Goal: Use online tool/utility: Utilize a website feature to perform a specific function

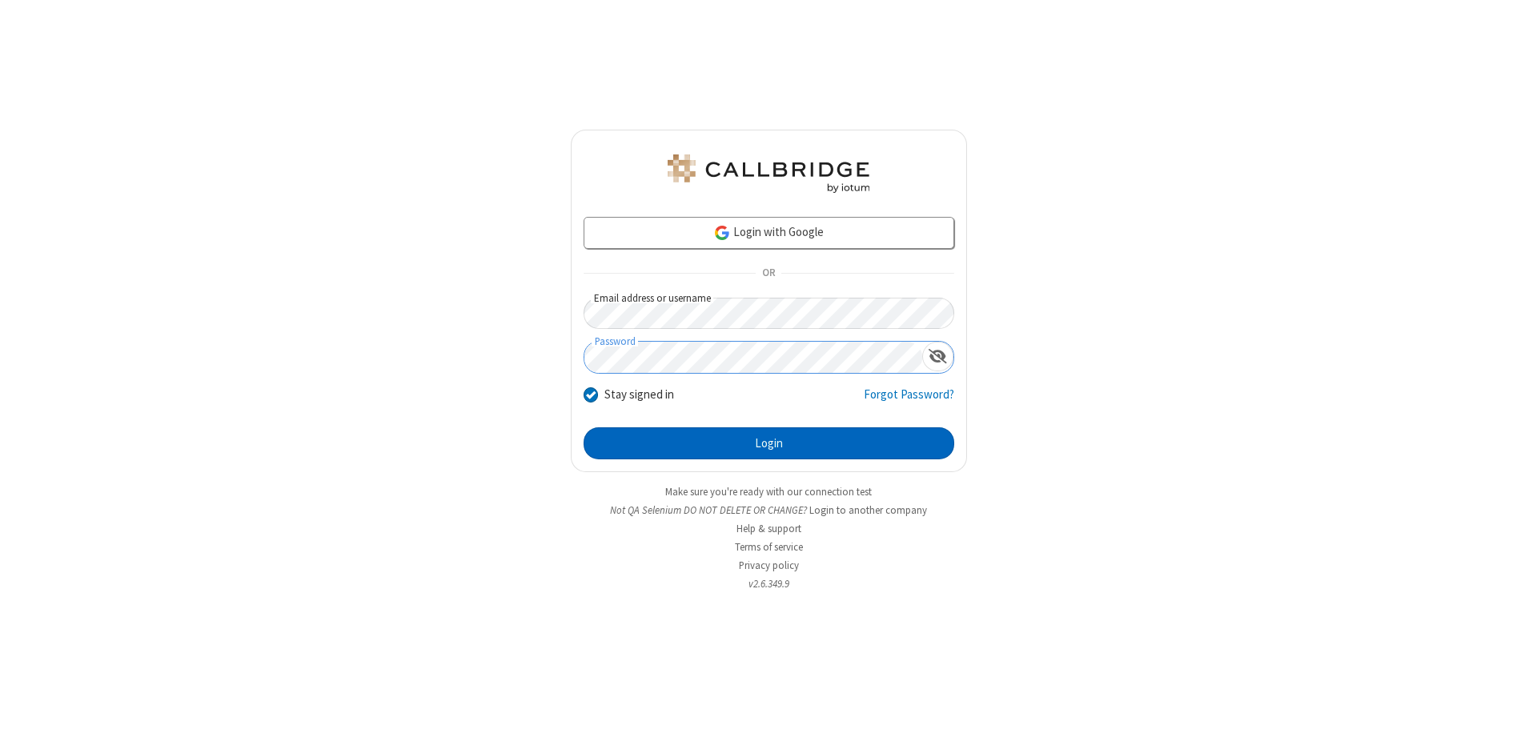
click at [768, 443] on button "Login" at bounding box center [768, 443] width 371 height 32
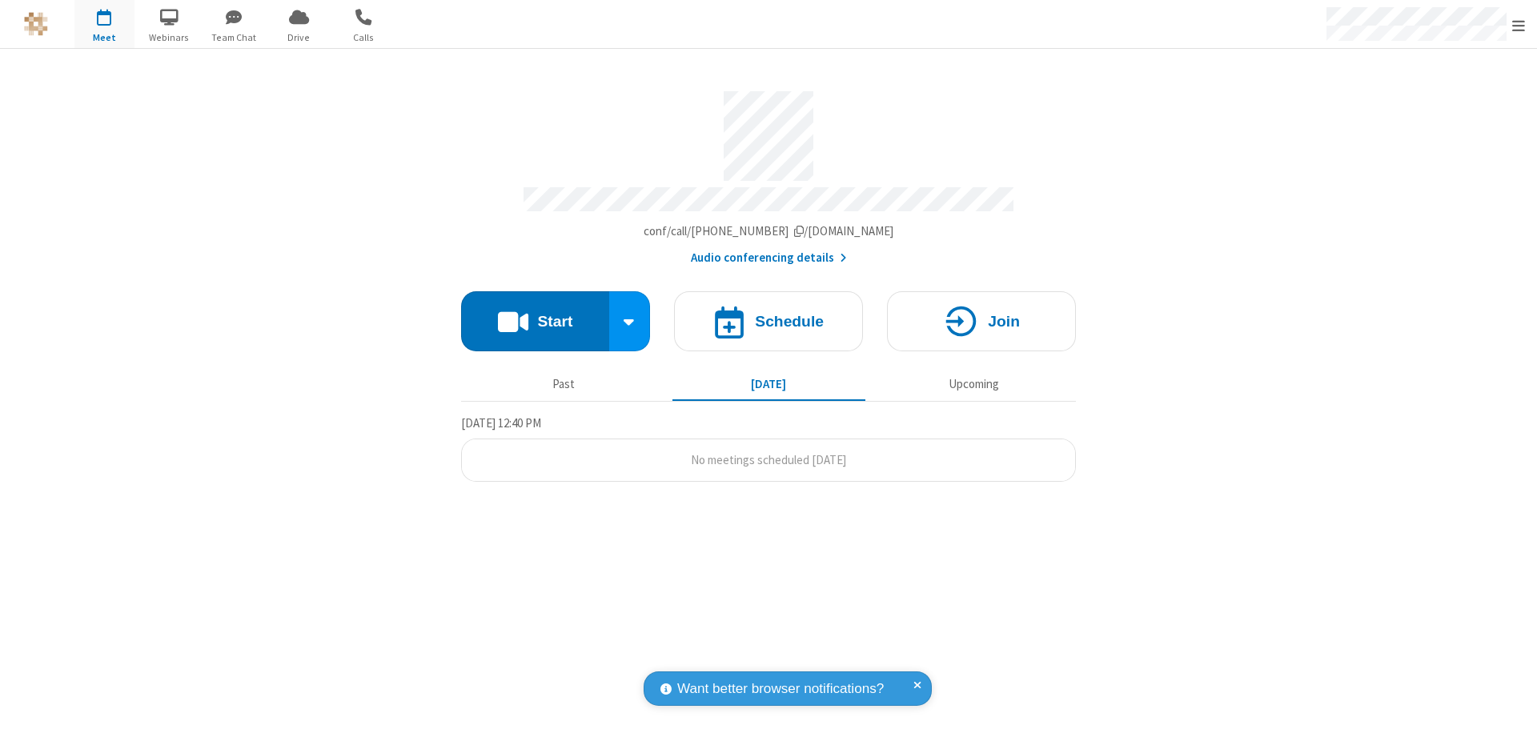
click at [535, 314] on button "Start" at bounding box center [535, 321] width 148 height 60
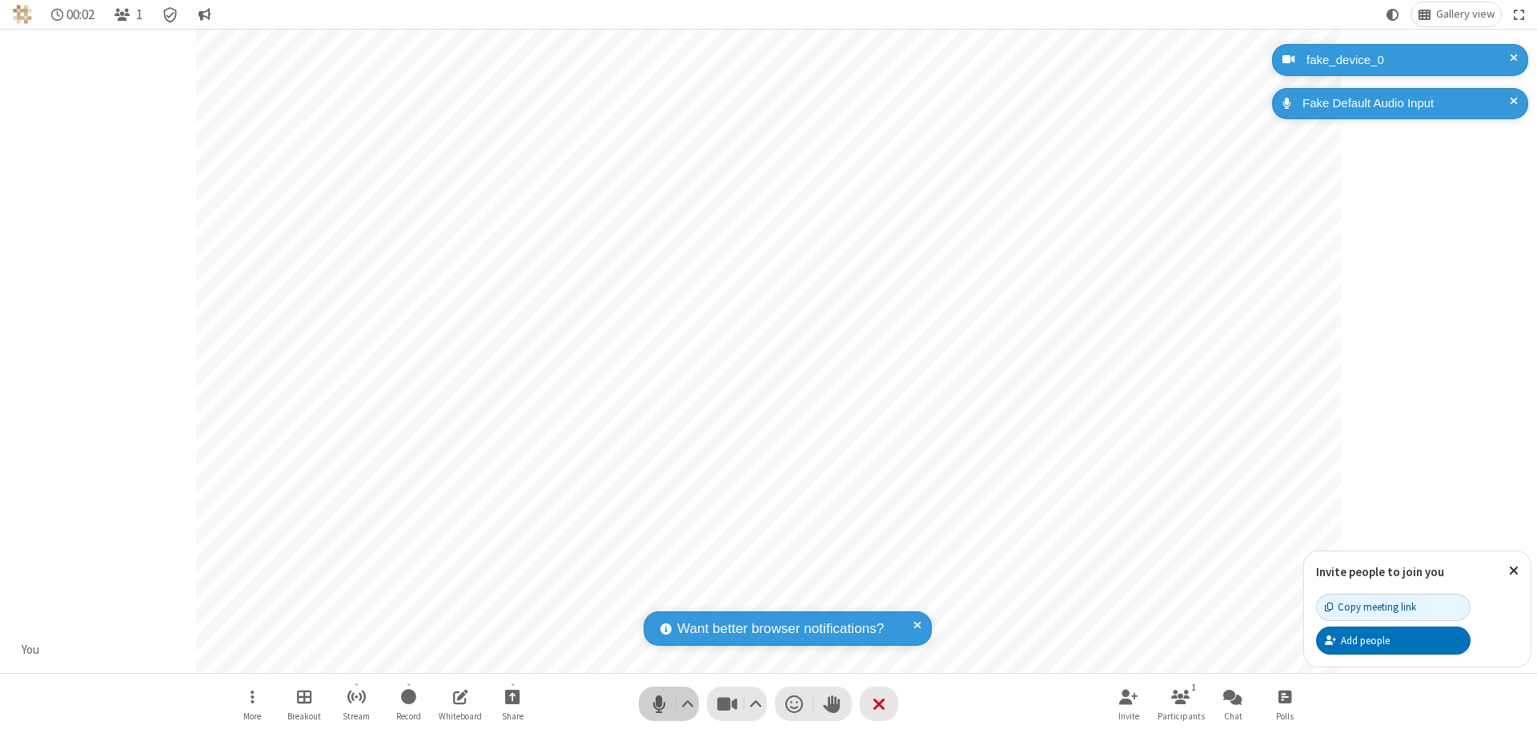
click at [659, 703] on span "Mute (⌘+Shift+A)" at bounding box center [659, 703] width 24 height 23
click at [659, 703] on span "Unmute (⌘+Shift+A)" at bounding box center [659, 703] width 24 height 23
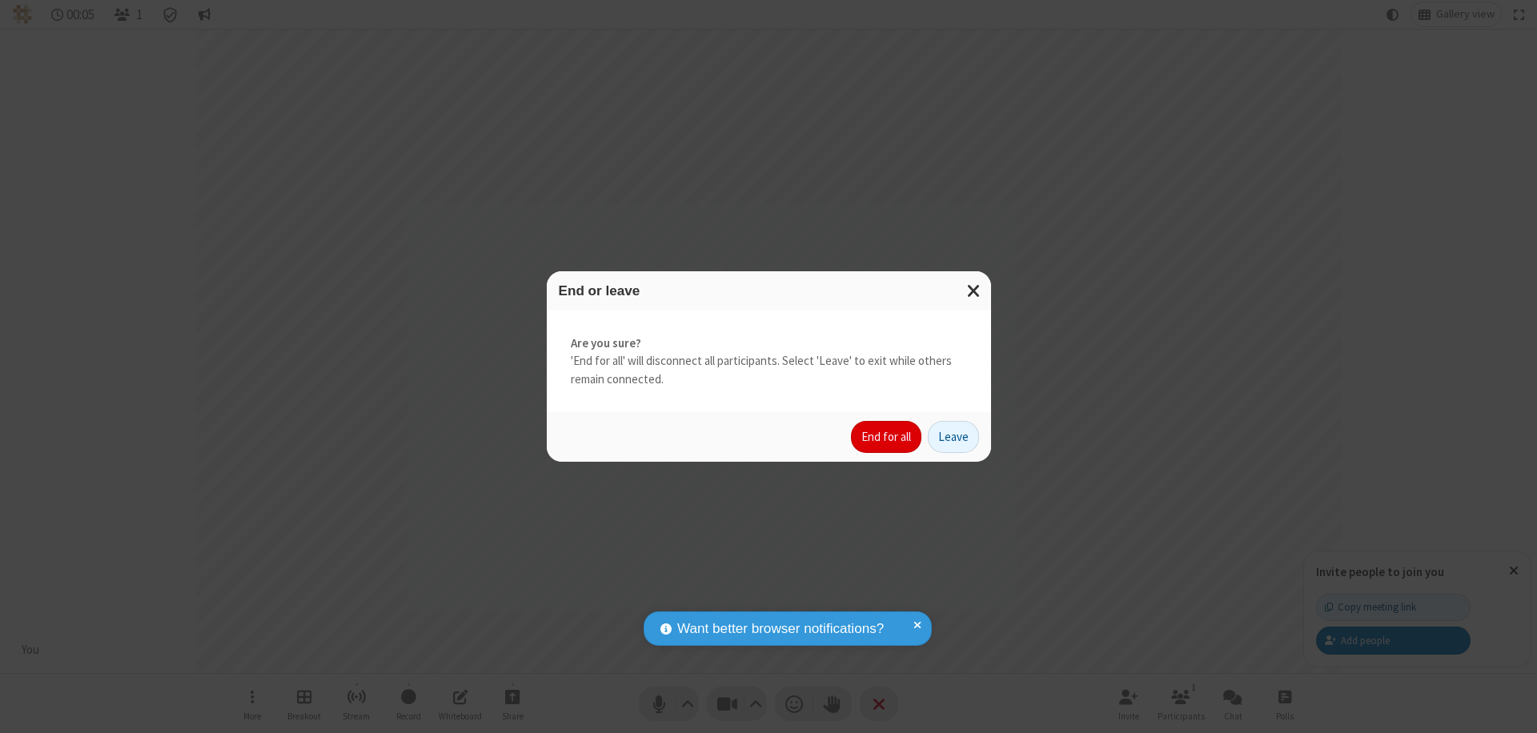
click at [887, 437] on button "End for all" at bounding box center [886, 437] width 70 height 32
